Goal: Navigation & Orientation: Find specific page/section

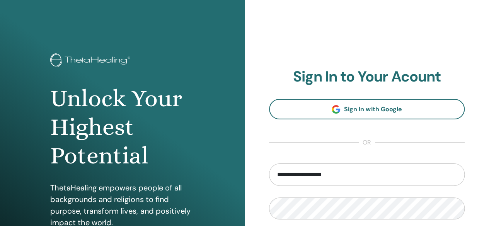
type input "**********"
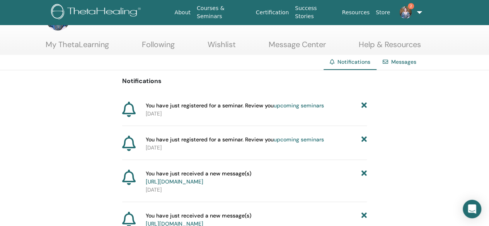
scroll to position [29, 0]
click at [313, 103] on link "upcoming seminars" at bounding box center [299, 105] width 50 height 7
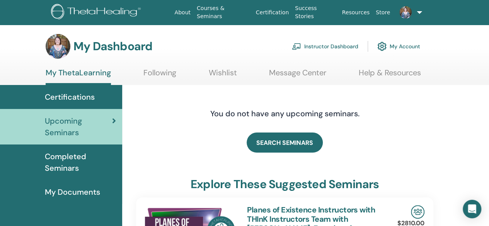
click at [322, 51] on link "Instructor Dashboard" at bounding box center [325, 46] width 66 height 17
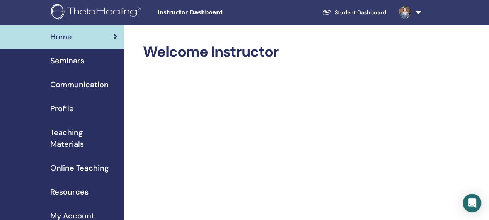
click at [413, 12] on span at bounding box center [404, 12] width 19 height 6
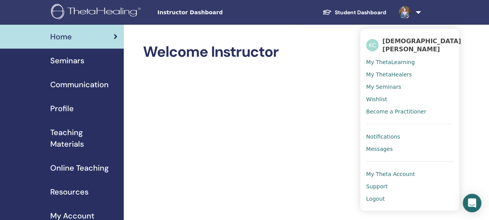
click at [395, 59] on span "My ThetaLearning" at bounding box center [390, 62] width 49 height 7
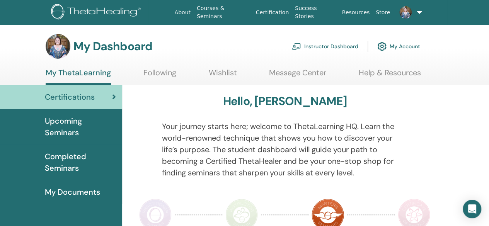
click at [406, 13] on img at bounding box center [405, 12] width 12 height 12
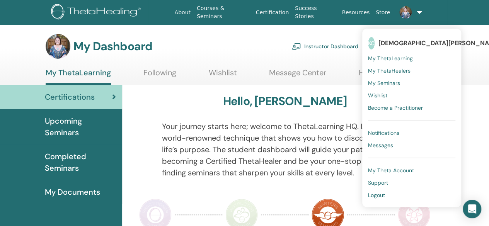
click at [378, 132] on span "Notifications" at bounding box center [383, 132] width 31 height 7
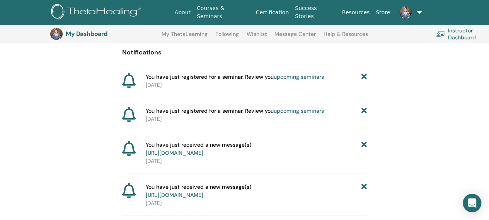
scroll to position [75, 0]
click at [301, 110] on link "upcoming seminars" at bounding box center [299, 111] width 50 height 7
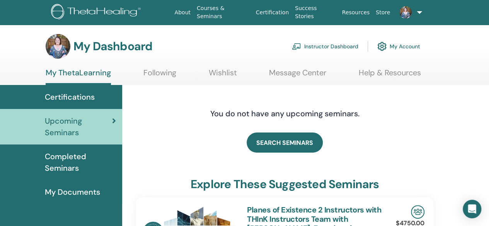
click at [69, 100] on span "Certifications" at bounding box center [70, 97] width 50 height 12
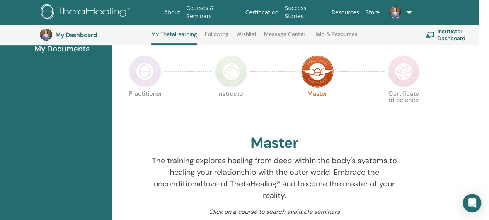
scroll to position [164, 10]
click at [339, 170] on p "The training explores healing from deep within the body's systems to healing yo…" at bounding box center [275, 178] width 246 height 46
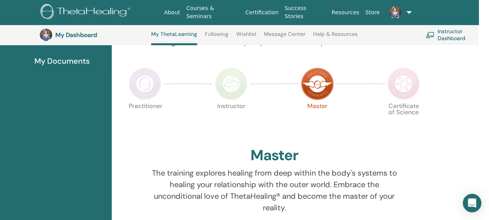
scroll to position [151, 10]
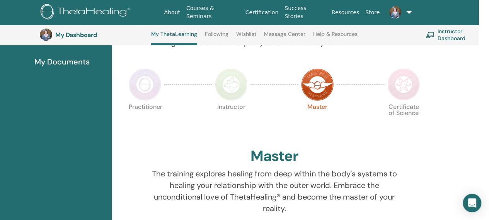
click at [412, 75] on img at bounding box center [403, 84] width 32 height 32
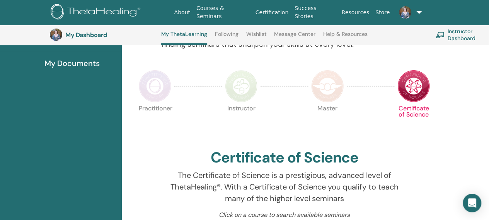
scroll to position [141, 0]
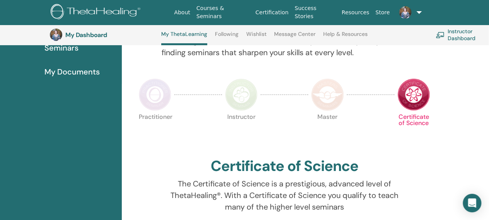
click at [405, 17] on img at bounding box center [405, 12] width 12 height 12
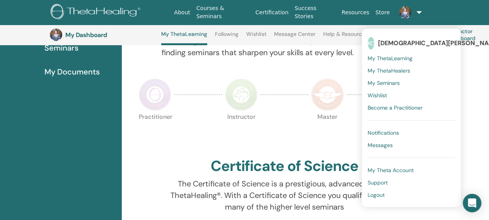
click at [76, 51] on span "Completed Seminars" at bounding box center [79, 42] width 71 height 23
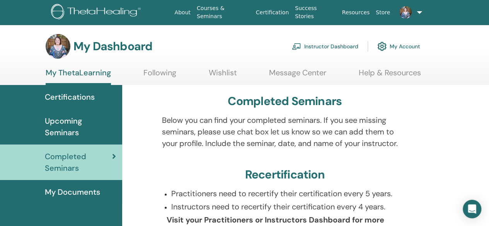
click at [323, 48] on link "Instructor Dashboard" at bounding box center [325, 46] width 66 height 17
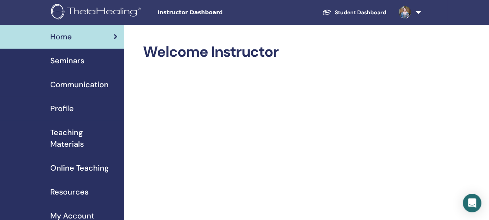
click at [83, 58] on span "Seminars" at bounding box center [67, 61] width 34 height 12
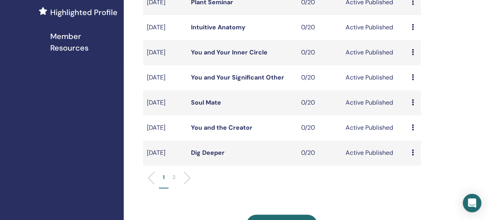
scroll to position [228, 0]
click at [173, 181] on p "2" at bounding box center [173, 177] width 3 height 8
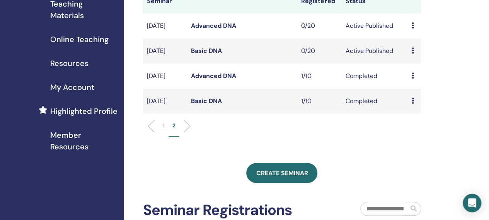
scroll to position [128, 0]
click at [165, 137] on li "1" at bounding box center [164, 129] width 10 height 15
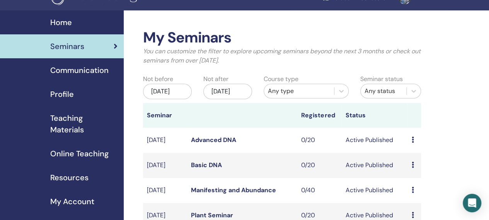
scroll to position [0, 0]
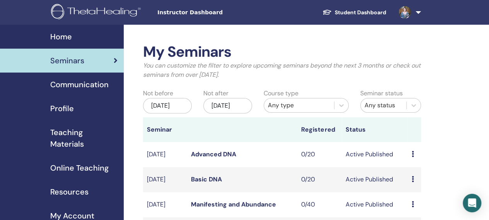
click at [407, 10] on img at bounding box center [404, 12] width 12 height 12
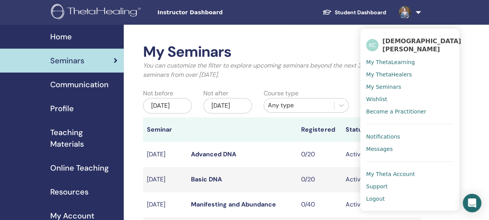
click at [375, 196] on span "Logout" at bounding box center [375, 199] width 19 height 7
